Goal: Information Seeking & Learning: Learn about a topic

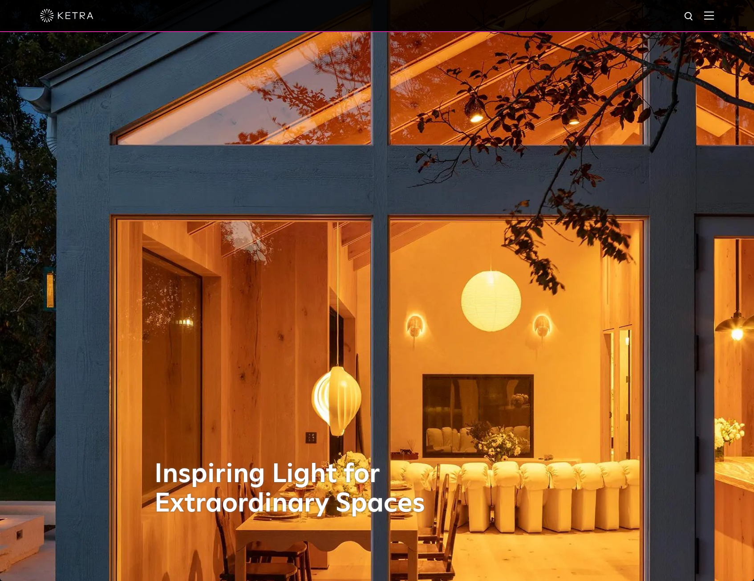
click at [714, 23] on div at bounding box center [377, 15] width 674 height 31
click at [714, 16] on img at bounding box center [709, 15] width 10 height 8
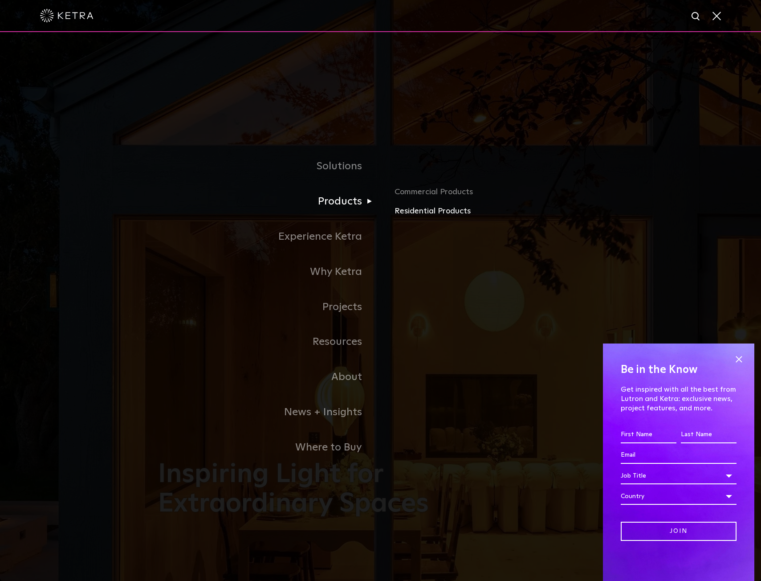
click at [417, 210] on link "Residential Products" at bounding box center [498, 211] width 208 height 13
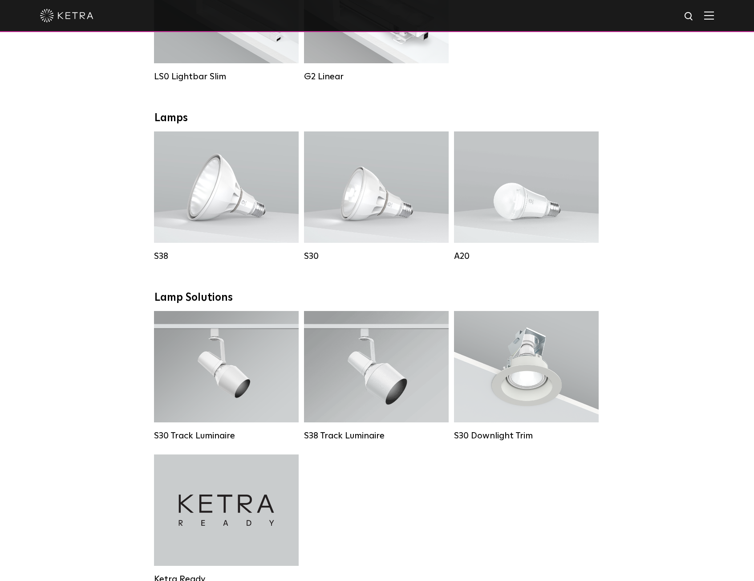
scroll to position [490, 0]
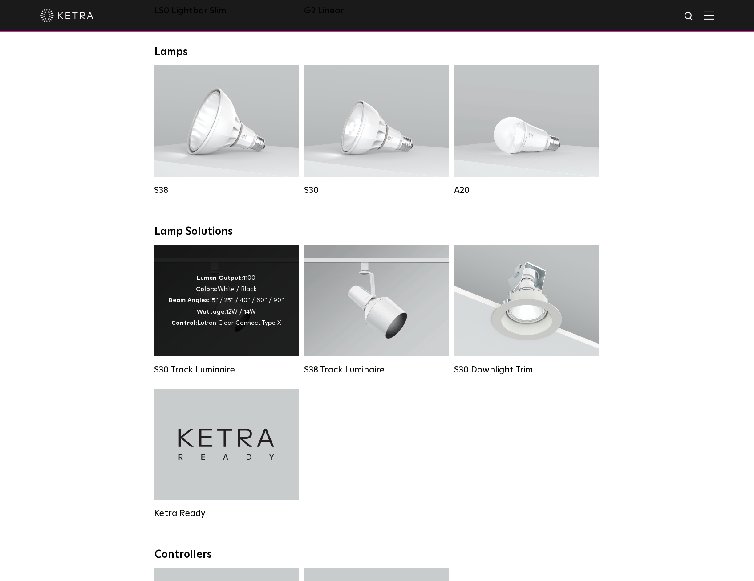
click at [181, 375] on div "S30 Track Luminaire" at bounding box center [226, 369] width 145 height 11
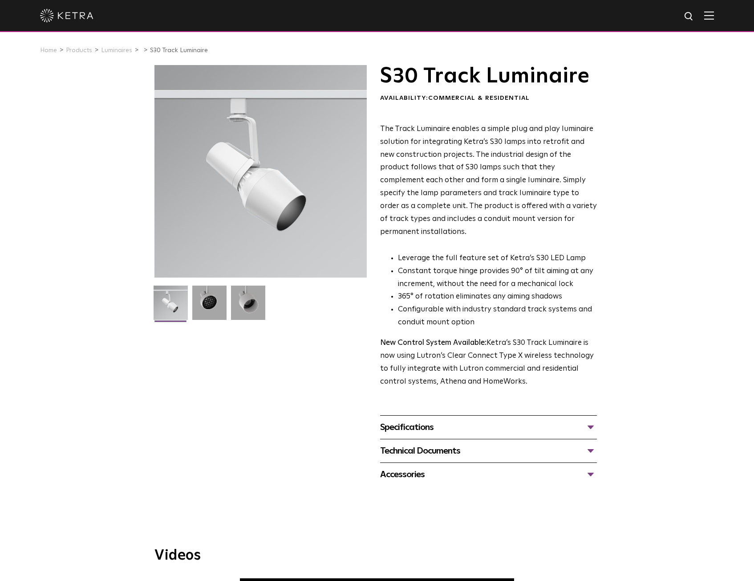
click at [421, 420] on div "Specifications" at bounding box center [488, 427] width 217 height 14
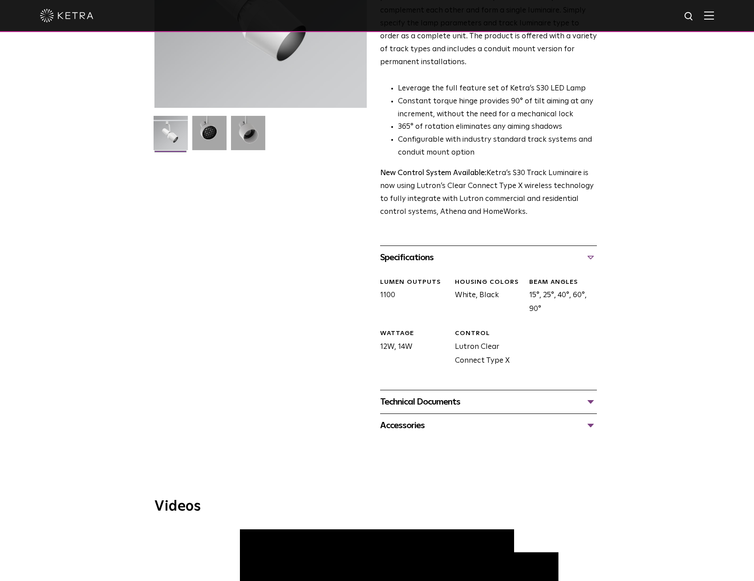
scroll to position [178, 0]
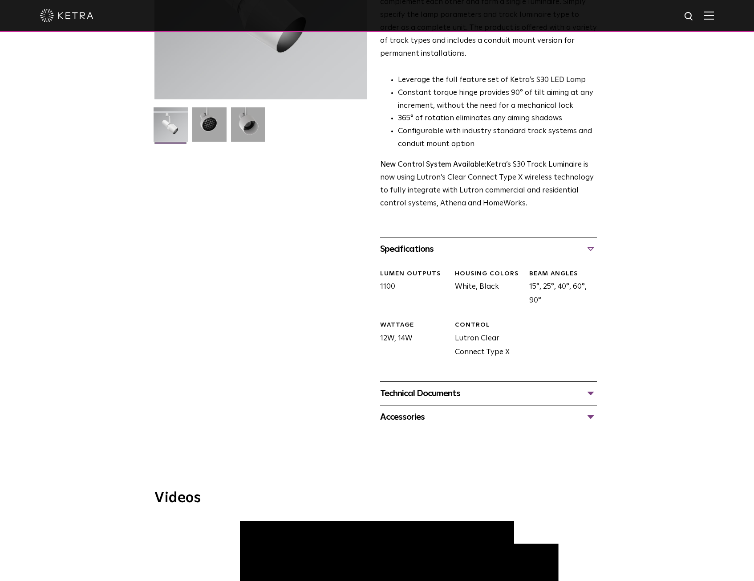
click at [429, 386] on div "Technical Documents" at bounding box center [488, 393] width 217 height 14
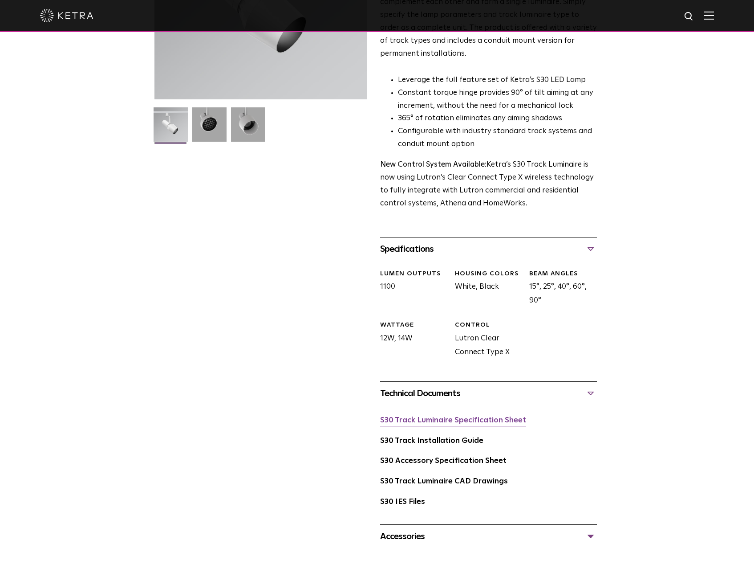
click at [422, 416] on link "S30 Track Luminaire Specification Sheet" at bounding box center [453, 420] width 146 height 8
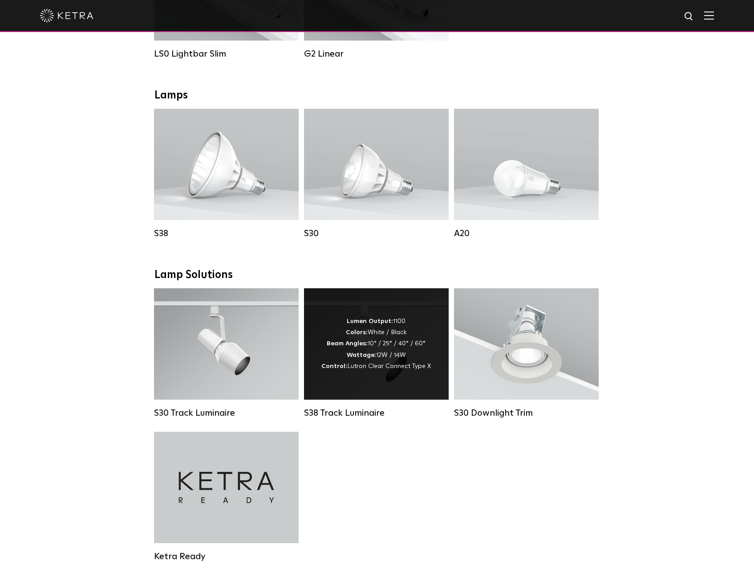
scroll to position [445, 0]
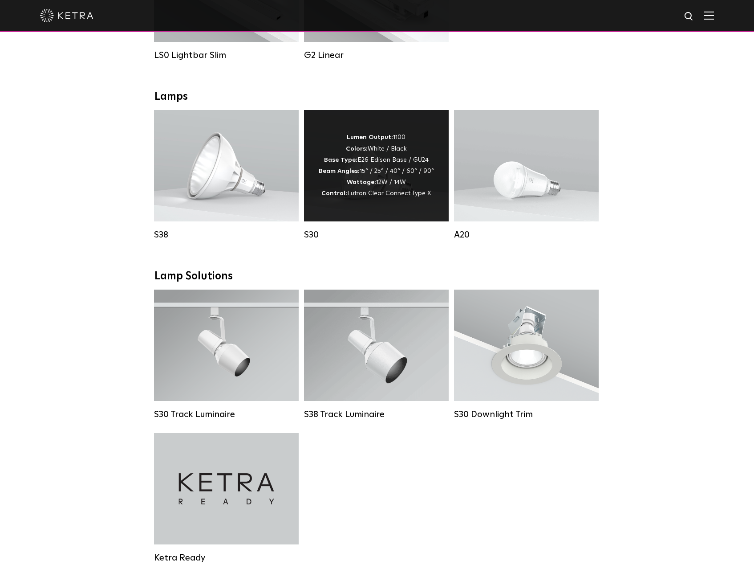
click at [342, 220] on div "Lumen Output: 1100 Colors: White / Black Base Type: E26 Edison Base / GU24 Beam…" at bounding box center [376, 165] width 145 height 111
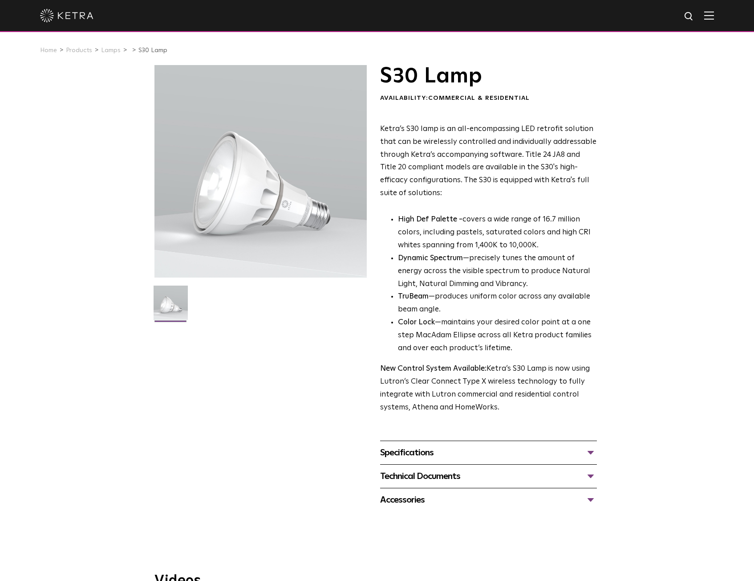
click at [420, 448] on div "Specifications" at bounding box center [488, 452] width 217 height 14
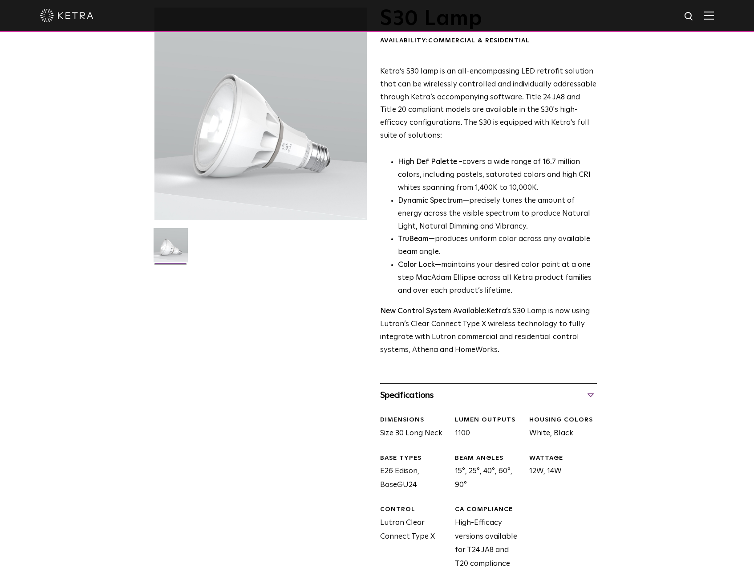
scroll to position [312, 0]
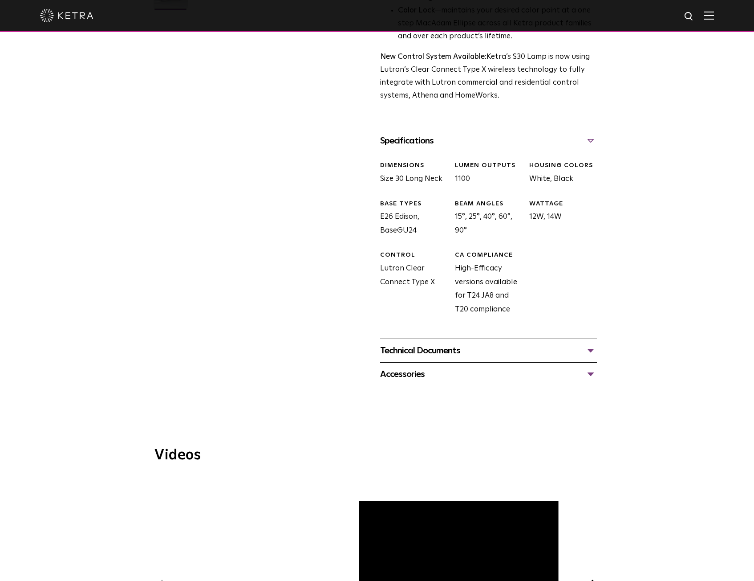
click at [422, 358] on div "Technical Documents S30 Specification Sheet S30 Installation Guide S30 Accessor…" at bounding box center [488, 350] width 217 height 24
click at [415, 354] on div "Technical Documents" at bounding box center [488, 350] width 217 height 14
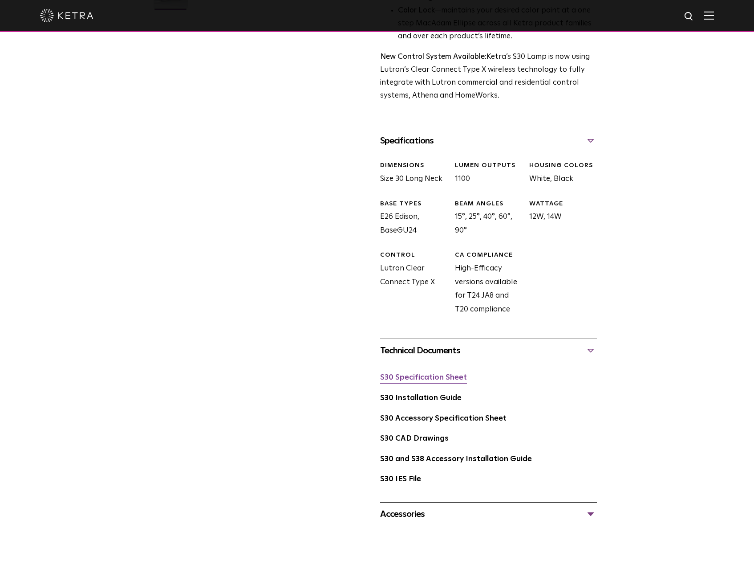
click at [408, 377] on link "S30 Specification Sheet" at bounding box center [423, 378] width 87 height 8
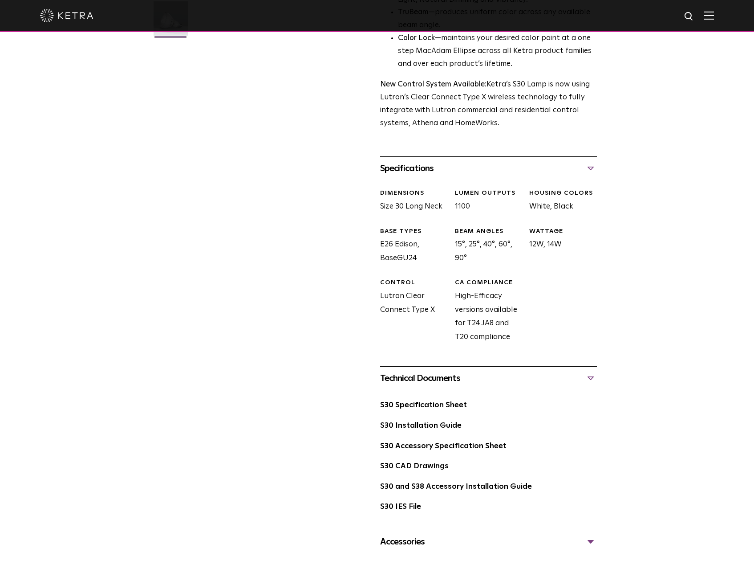
scroll to position [0, 0]
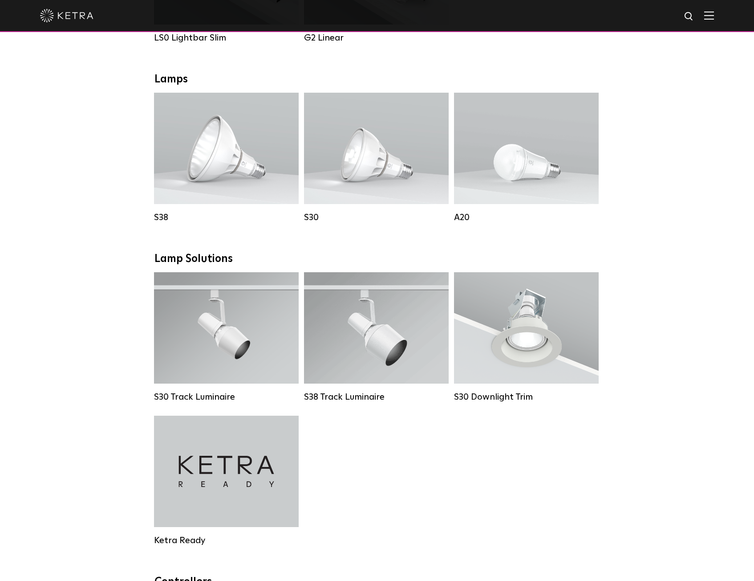
scroll to position [623, 0]
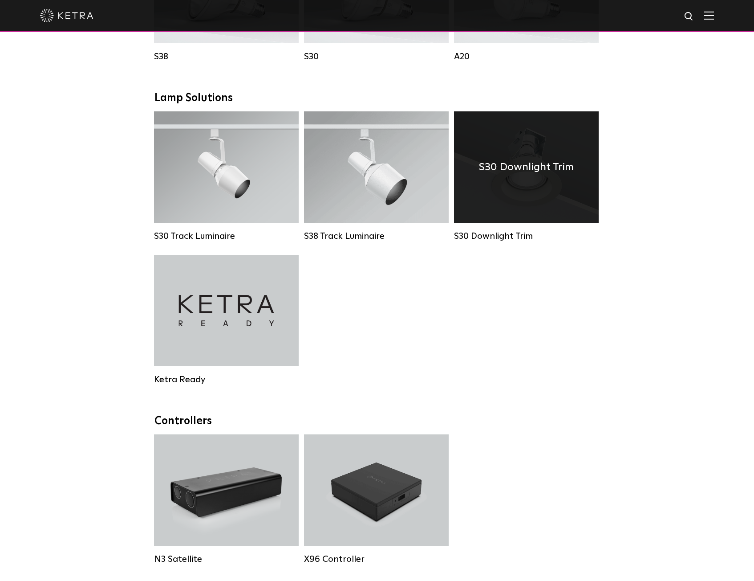
click at [515, 223] on div "S30 Downlight Trim" at bounding box center [526, 166] width 145 height 111
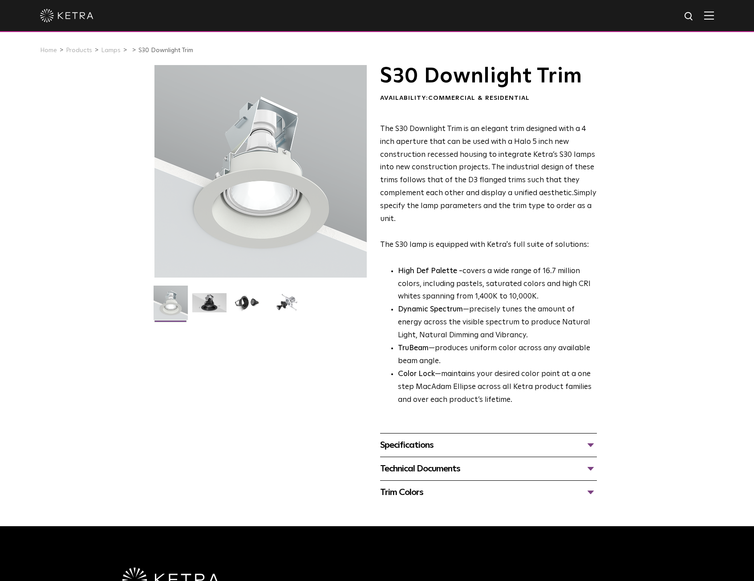
click at [423, 448] on div "Specifications" at bounding box center [488, 445] width 217 height 14
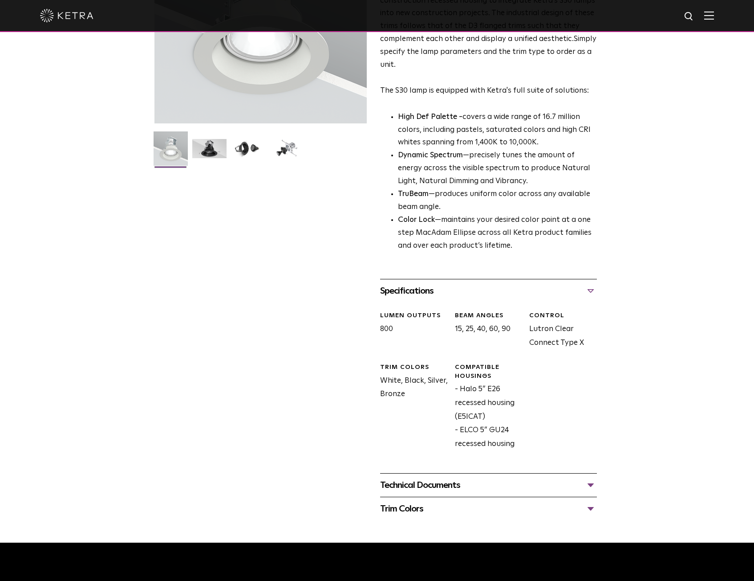
scroll to position [223, 0]
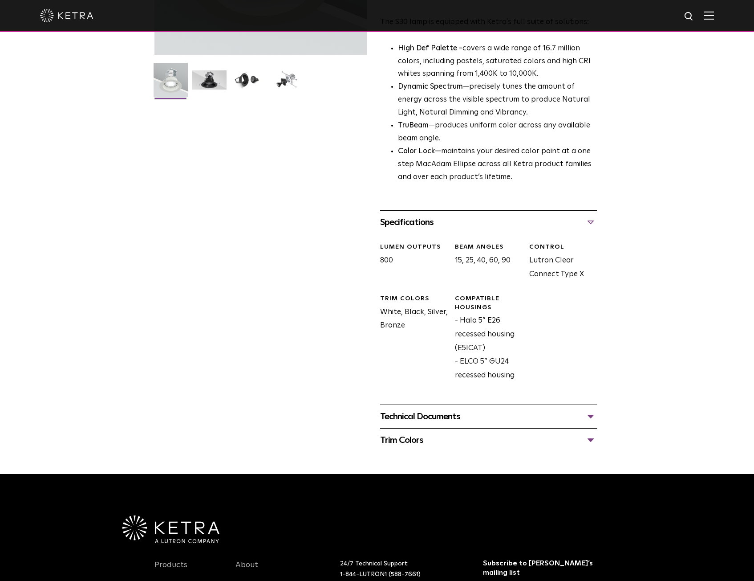
click at [430, 415] on div "Technical Documents" at bounding box center [488, 416] width 217 height 14
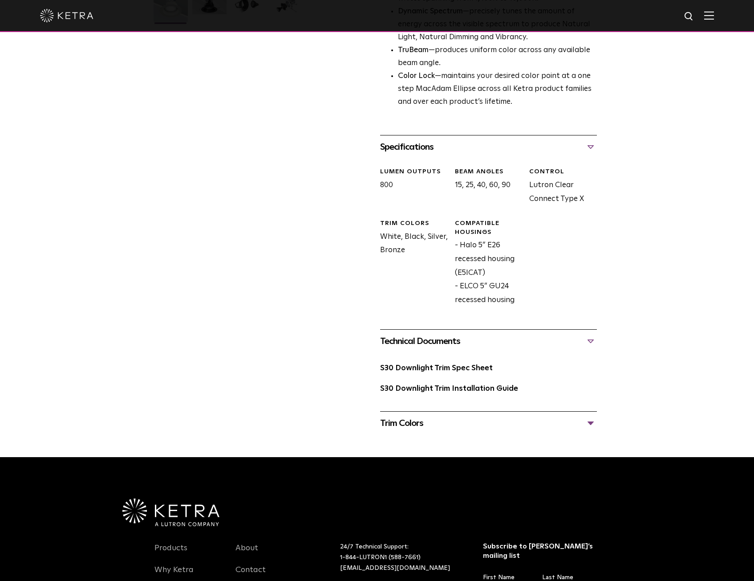
scroll to position [312, 0]
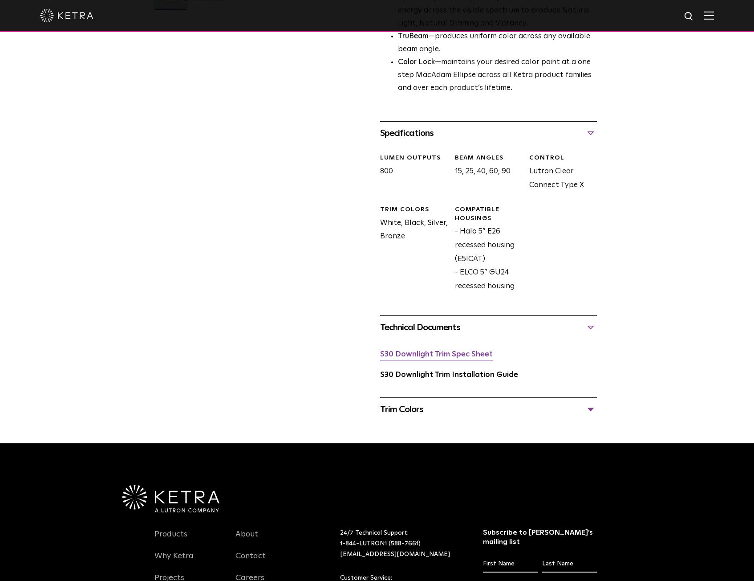
click at [402, 357] on link "S30 Downlight Trim Spec Sheet" at bounding box center [436, 354] width 113 height 8
